Goal: Information Seeking & Learning: Learn about a topic

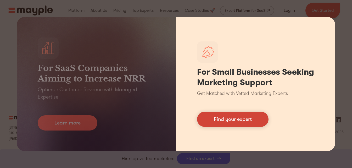
click at [223, 123] on link "Find your expert" at bounding box center [232, 119] width 71 height 15
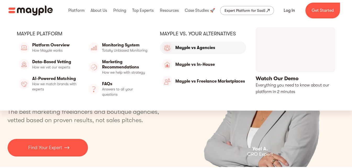
click at [197, 47] on link "Mayple vs Agencies" at bounding box center [203, 47] width 86 height 13
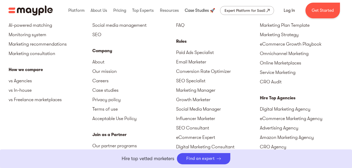
scroll to position [1740, 0]
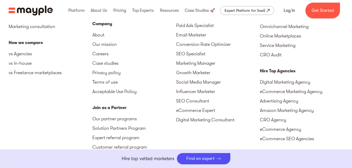
click at [238, 12] on div "Expert Platform for SaaS" at bounding box center [245, 10] width 41 height 6
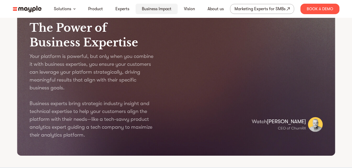
scroll to position [611, 0]
